Goal: Task Accomplishment & Management: Complete application form

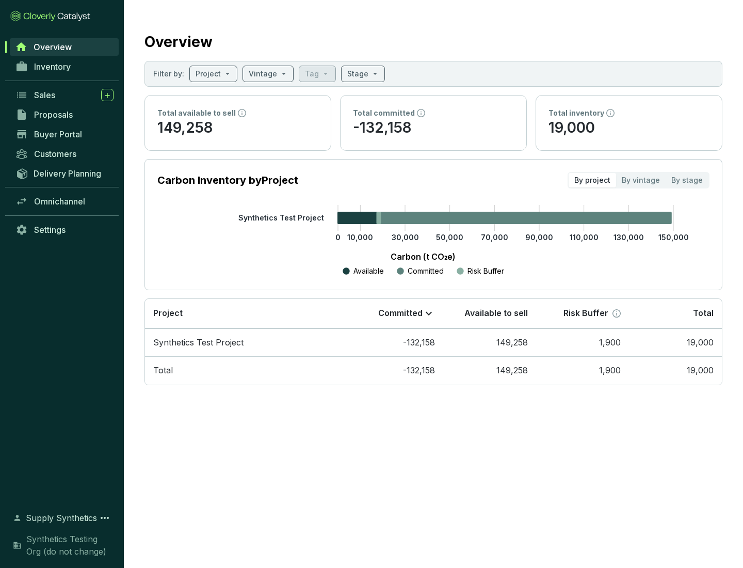
click at [64, 115] on span "Proposals" at bounding box center [53, 114] width 39 height 10
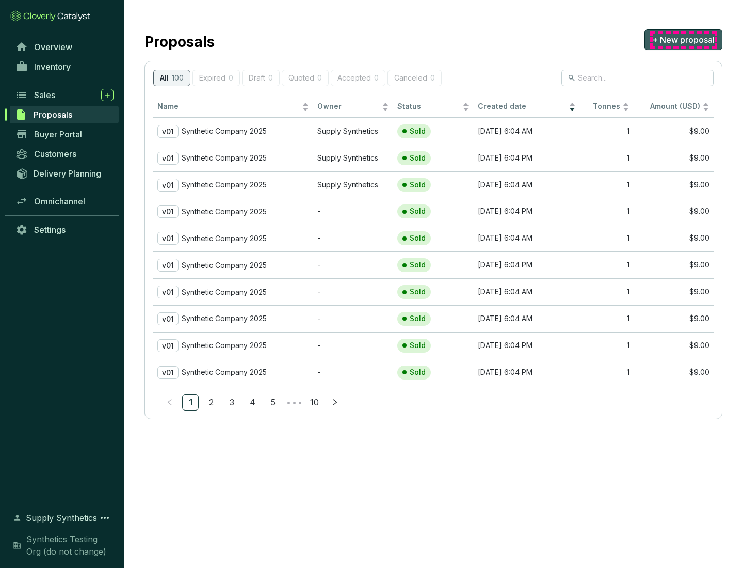
click at [683, 40] on span "+ New proposal" at bounding box center [683, 40] width 62 height 12
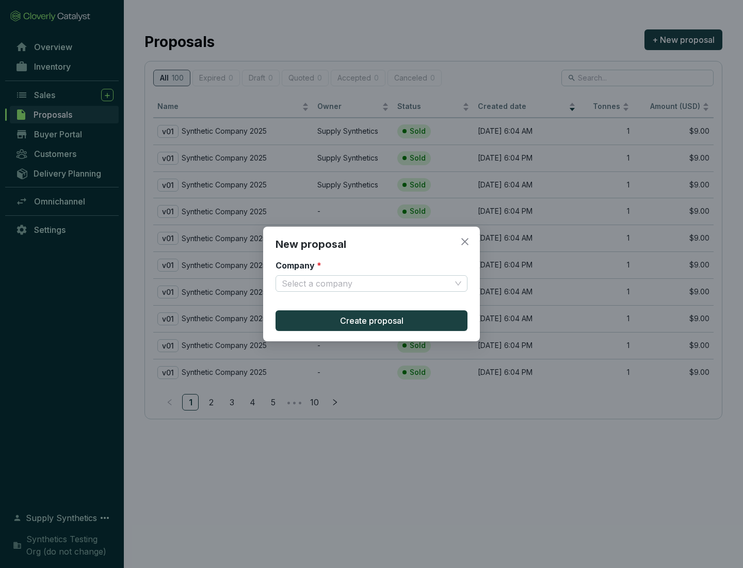
click at [366, 283] on input "Company *" at bounding box center [366, 283] width 169 height 15
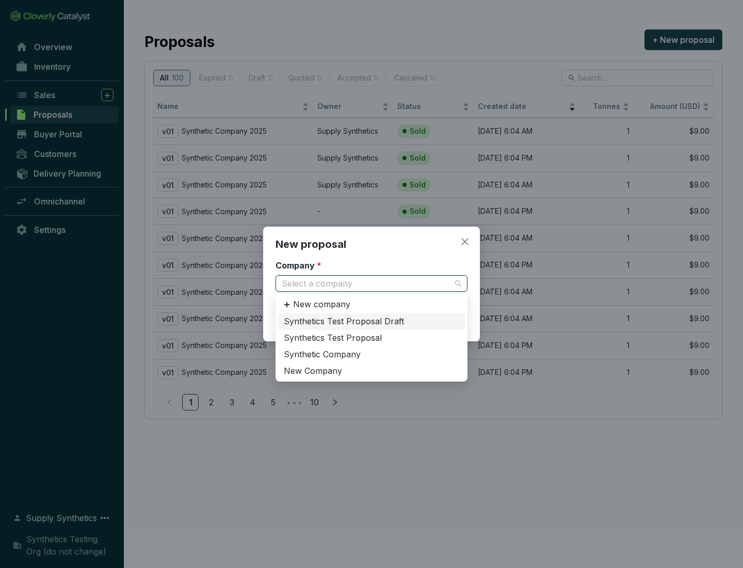
click at [371, 354] on div "Synthetic Company" at bounding box center [371, 354] width 175 height 11
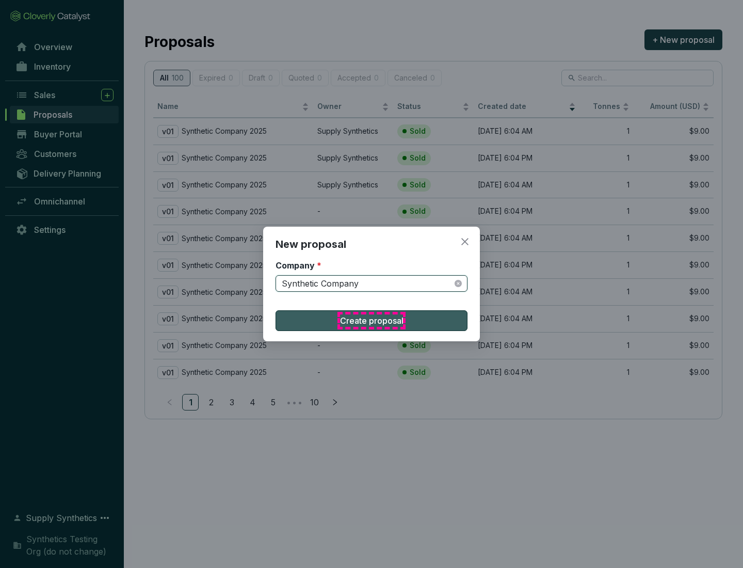
click at [371, 320] on span "Create proposal" at bounding box center [371, 320] width 63 height 12
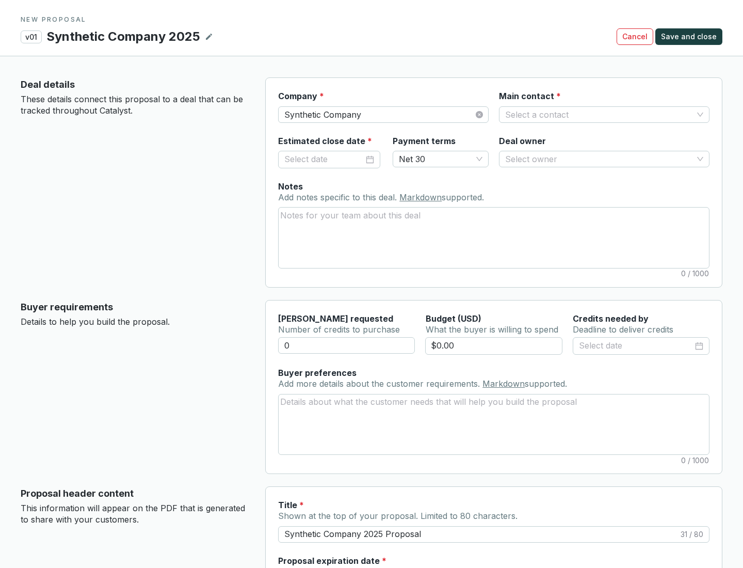
click at [599, 114] on input "Main contact *" at bounding box center [599, 114] width 188 height 15
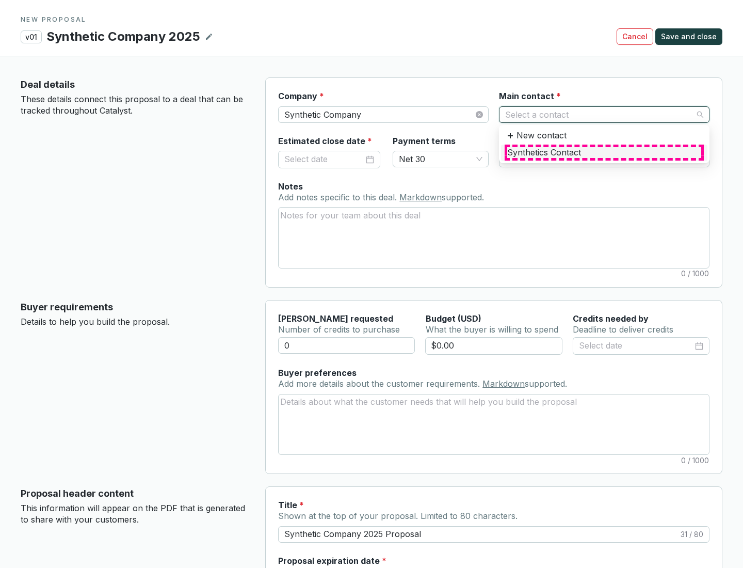
click at [604, 152] on div "Synthetics Contact" at bounding box center [604, 152] width 194 height 11
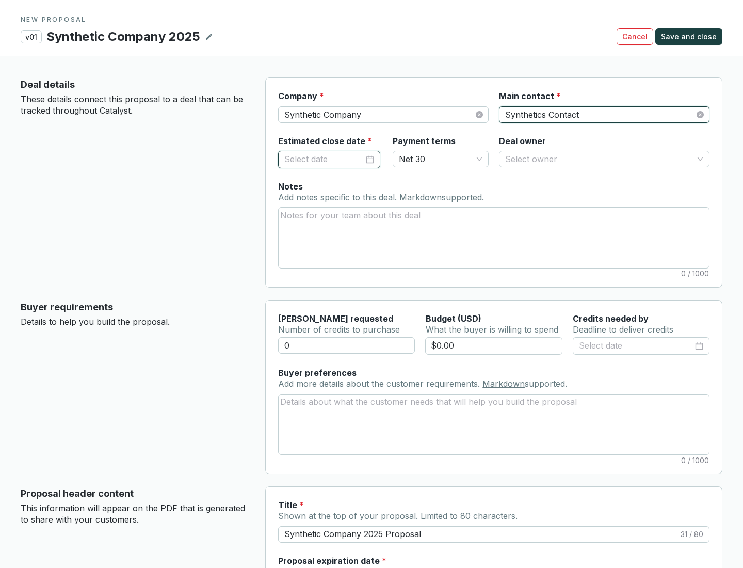
click at [324, 159] on input "Estimated close date *" at bounding box center [323, 159] width 79 height 13
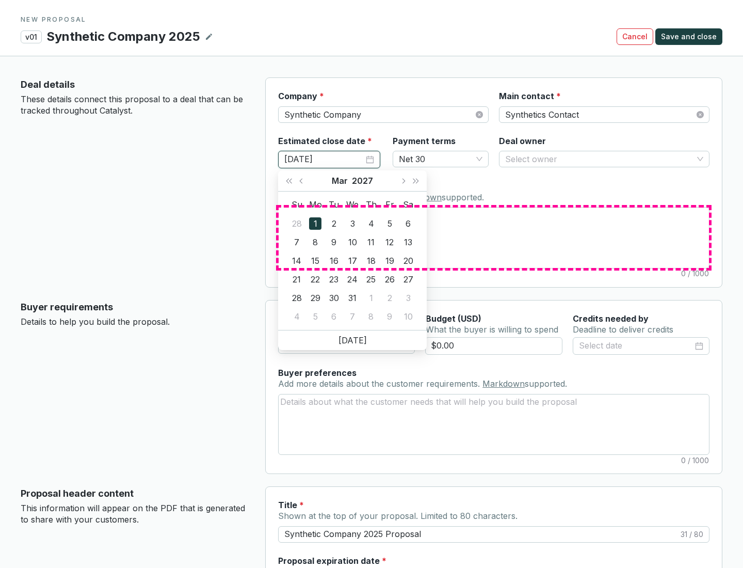
type input "[DATE]"
click at [494, 237] on textarea "Notes Add notes specific to this deal. Markdown supported." at bounding box center [494, 237] width 430 height 60
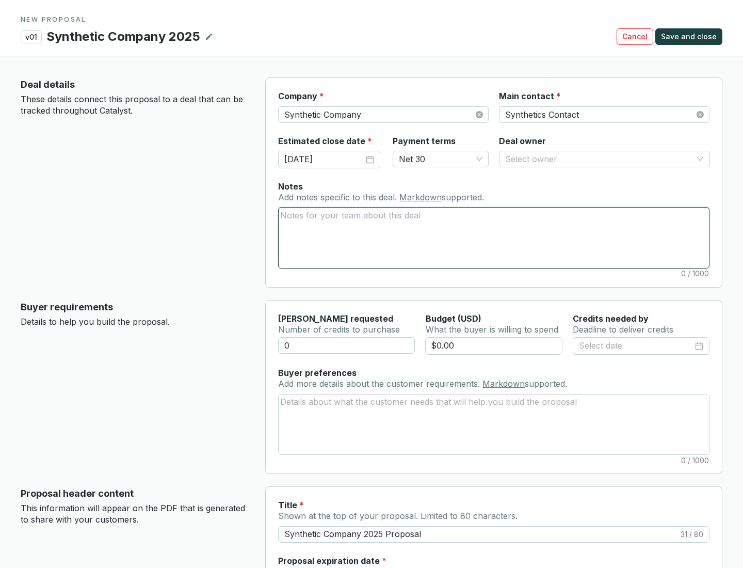
scroll to position [61, 0]
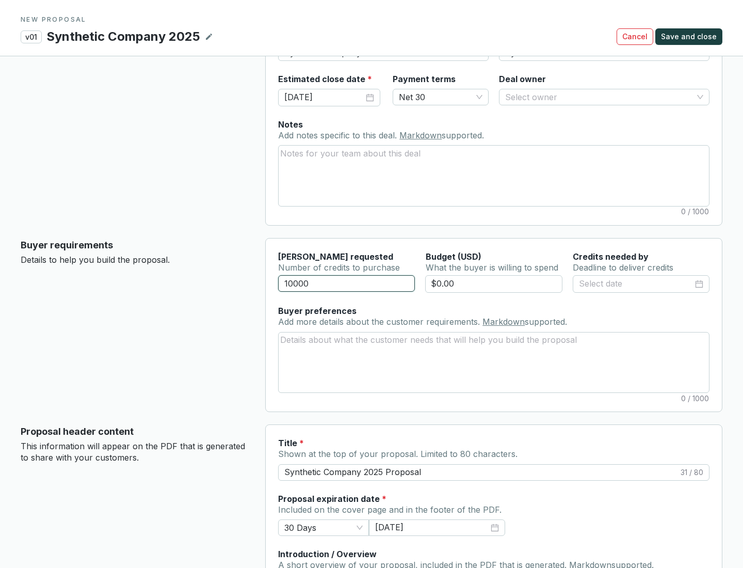
type input "10000"
type input "$0.00"
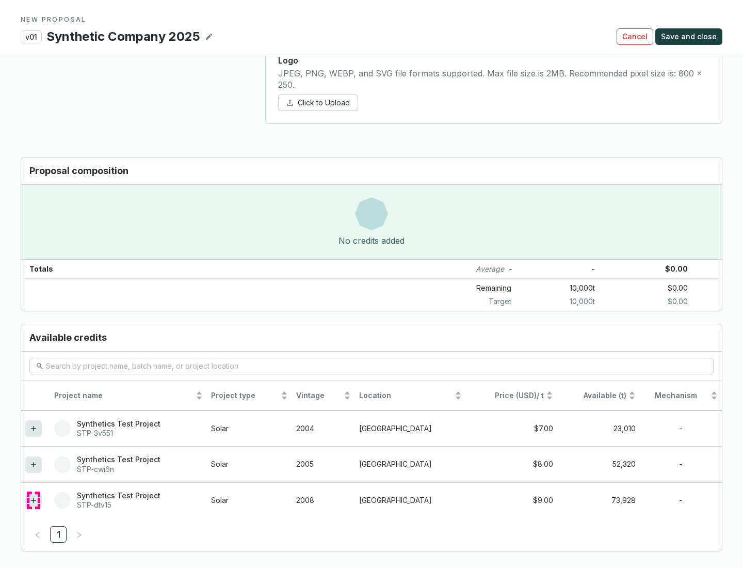
click at [34, 500] on icon at bounding box center [33, 499] width 5 height 5
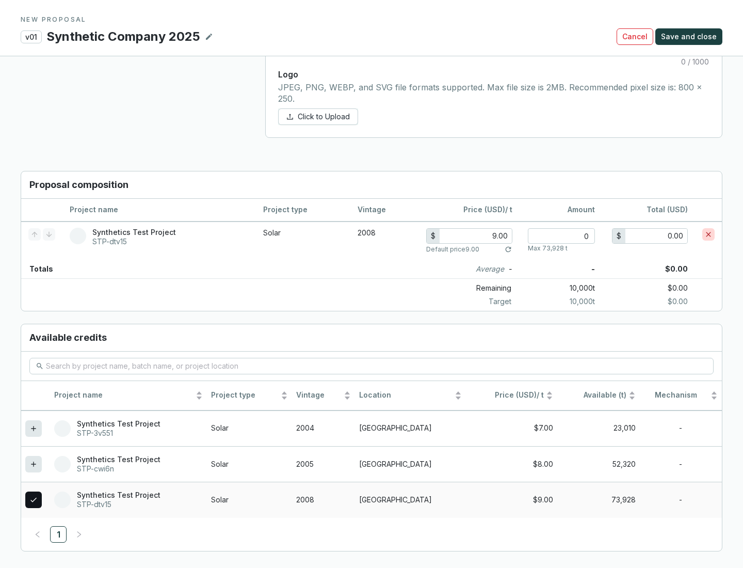
scroll to position [593, 0]
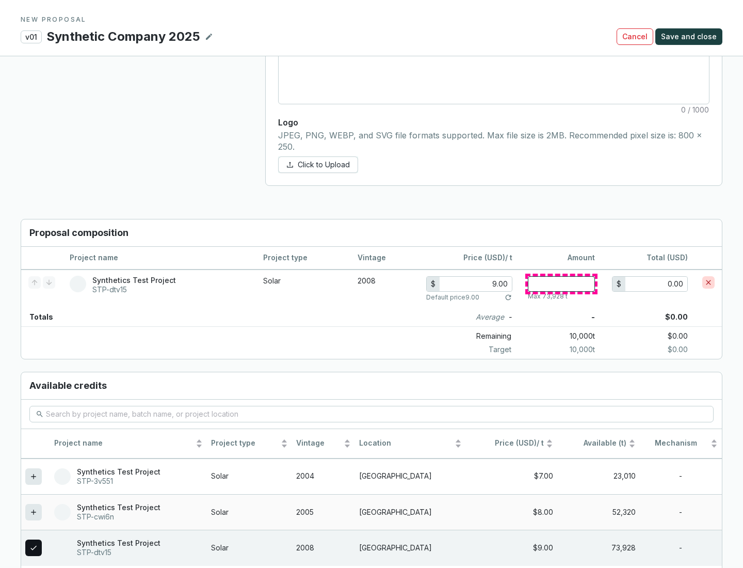
type input "1"
type input "9.00"
type input "1"
click at [690, 37] on span "Save and close" at bounding box center [689, 36] width 56 height 10
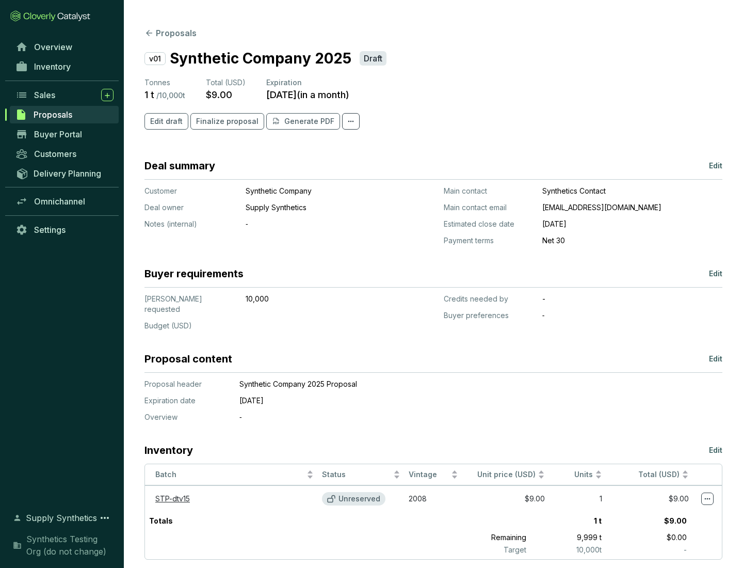
click at [224, 121] on span "Finalize proposal" at bounding box center [227, 121] width 62 height 10
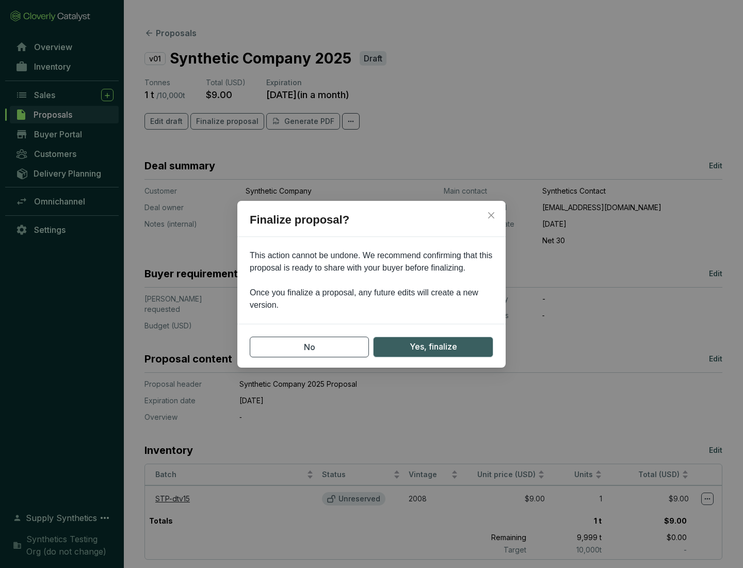
click at [433, 346] on span "Yes, finalize" at bounding box center [433, 346] width 47 height 13
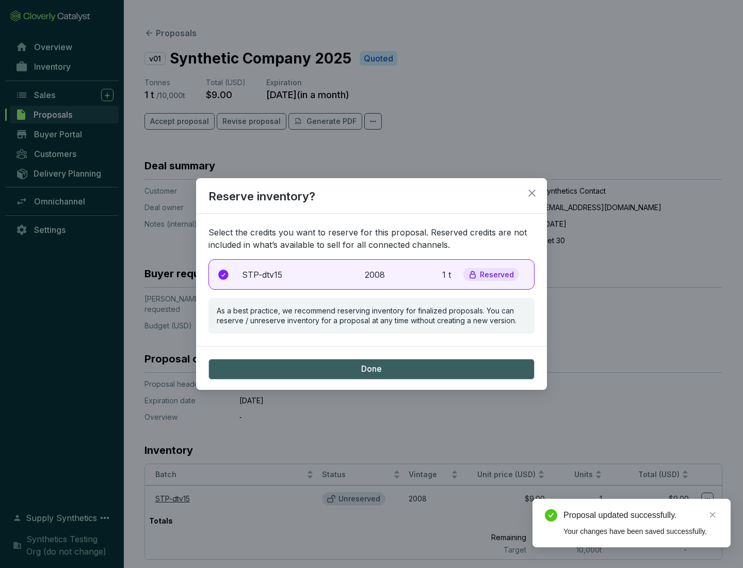
click at [371, 274] on p "2008" at bounding box center [376, 274] width 23 height 12
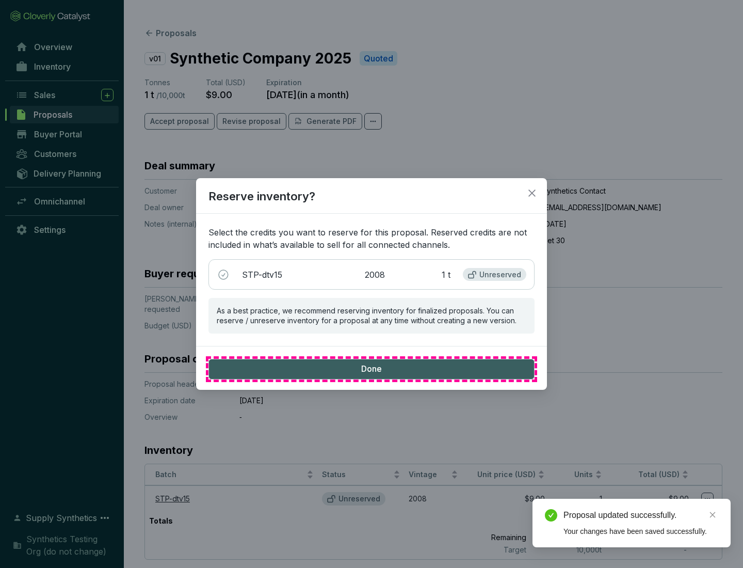
click at [371, 368] on span "Done" at bounding box center [371, 368] width 21 height 11
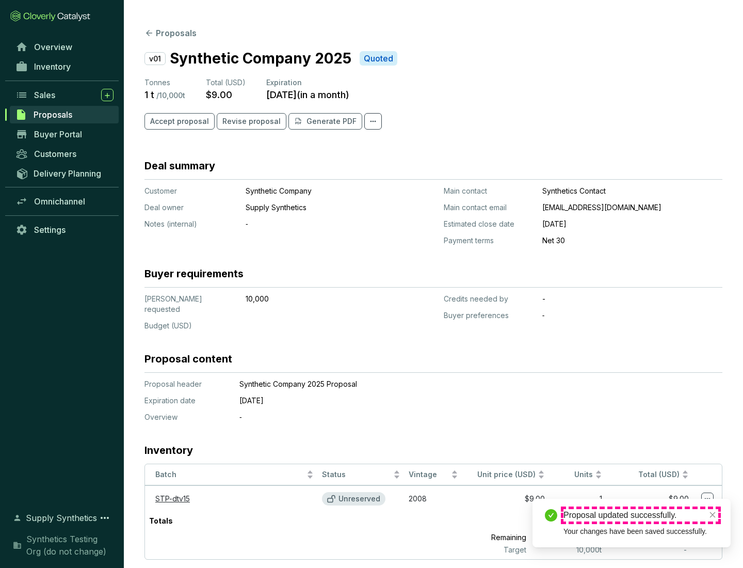
click at [641, 515] on div "Proposal updated successfully." at bounding box center [640, 515] width 155 height 12
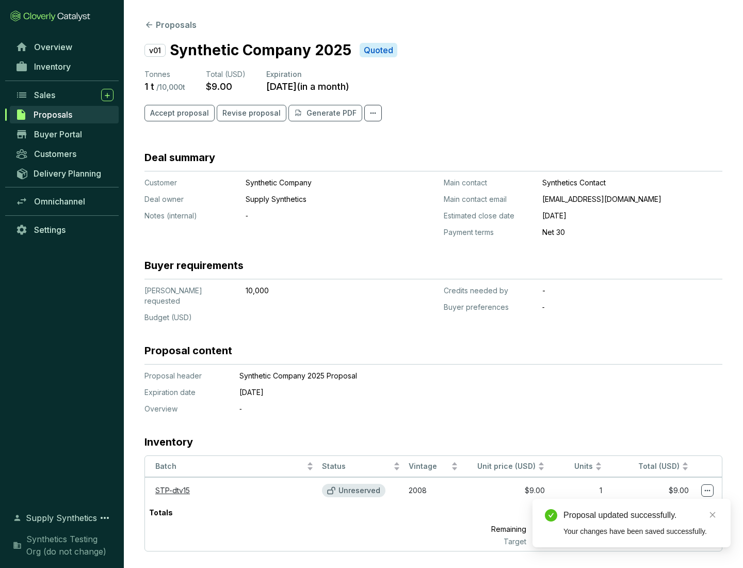
click at [707, 490] on icon at bounding box center [708, 491] width 6 height 2
click at [676, 503] on div "Proposal updated successfully. Your changes have been saved successfully." at bounding box center [631, 522] width 198 height 49
click at [641, 515] on div "Proposal updated successfully." at bounding box center [640, 515] width 155 height 12
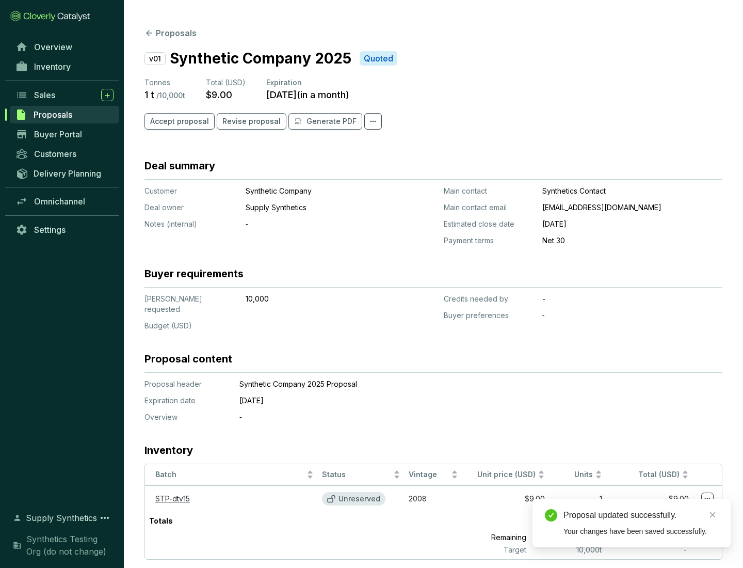
click at [178, 121] on span "Accept proposal" at bounding box center [179, 121] width 59 height 10
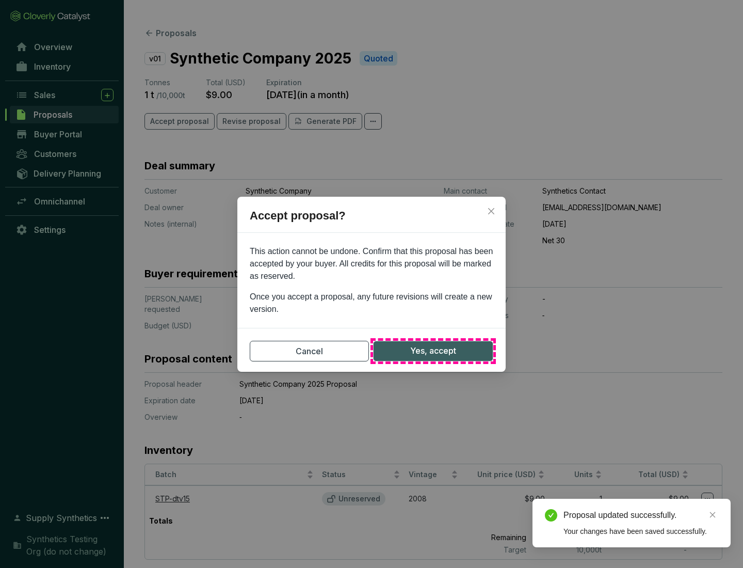
click at [433, 350] on span "Yes, accept" at bounding box center [433, 350] width 46 height 13
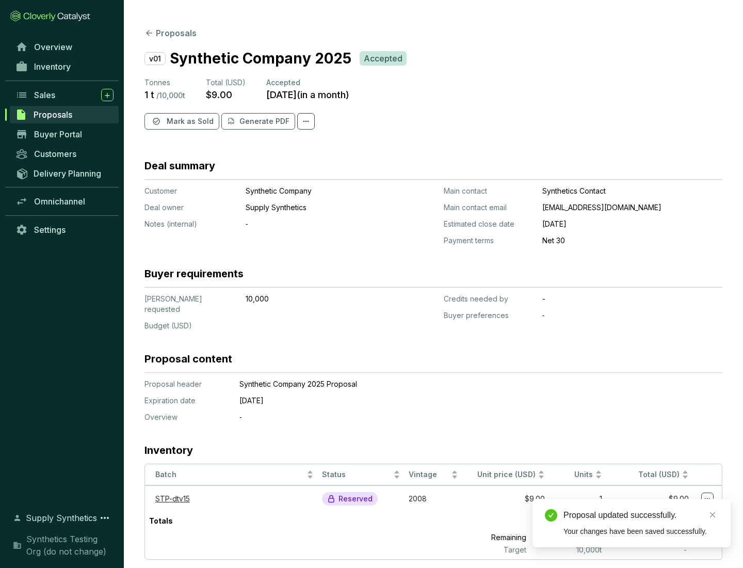
click at [189, 121] on span "Mark as Sold" at bounding box center [190, 121] width 47 height 10
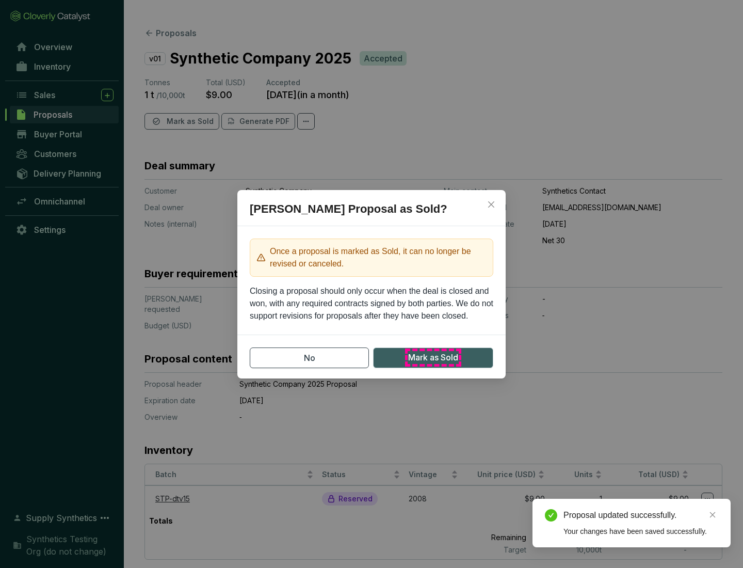
click at [433, 357] on span "Mark as Sold" at bounding box center [433, 357] width 50 height 13
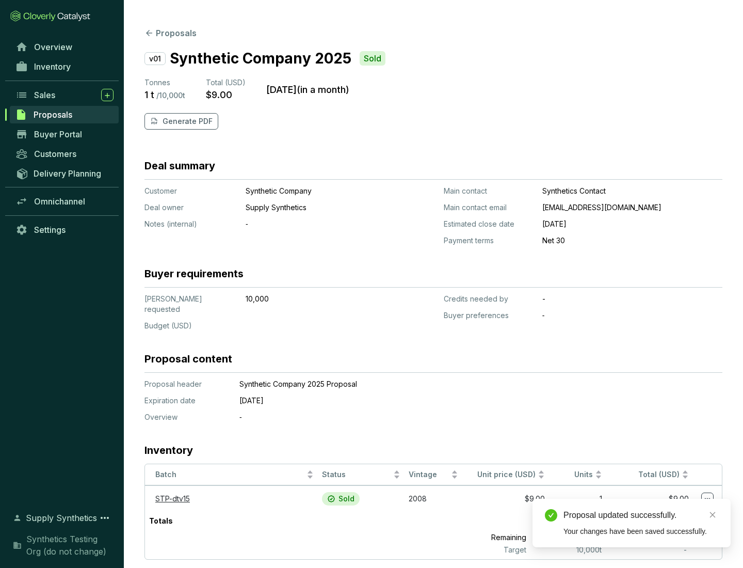
click at [186, 121] on p "Generate PDF" at bounding box center [188, 121] width 50 height 10
click at [641, 515] on div "Proposal updated successfully." at bounding box center [640, 515] width 155 height 12
